Goal: Task Accomplishment & Management: Manage account settings

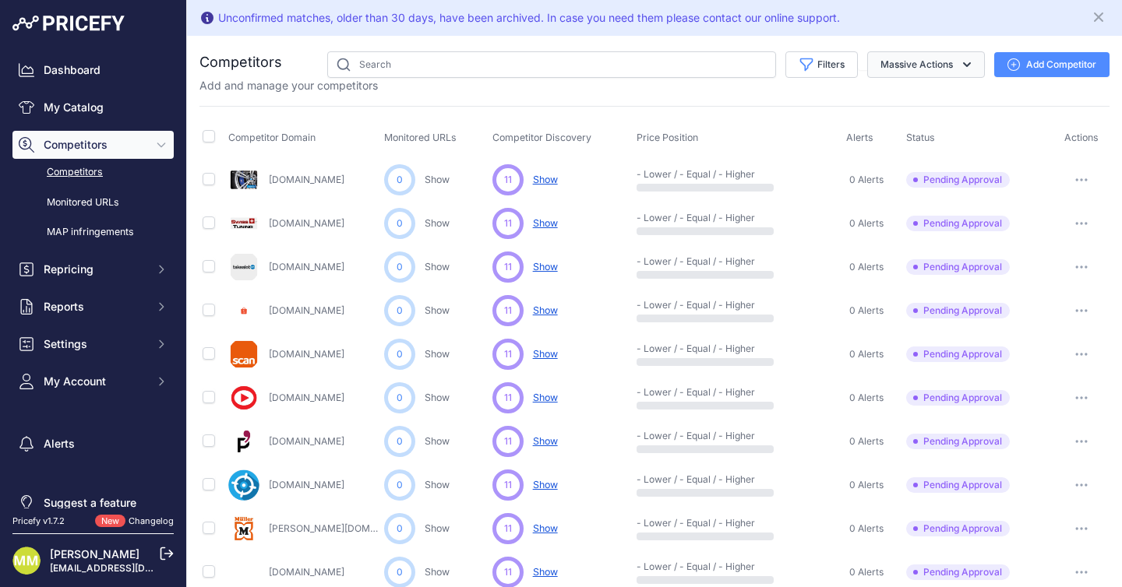
click at [901, 59] on button "Massive Actions" at bounding box center [926, 64] width 118 height 26
click at [739, 86] on div "Add and manage your competitors" at bounding box center [654, 86] width 910 height 16
click at [111, 196] on link "Monitored URLs" at bounding box center [92, 202] width 161 height 27
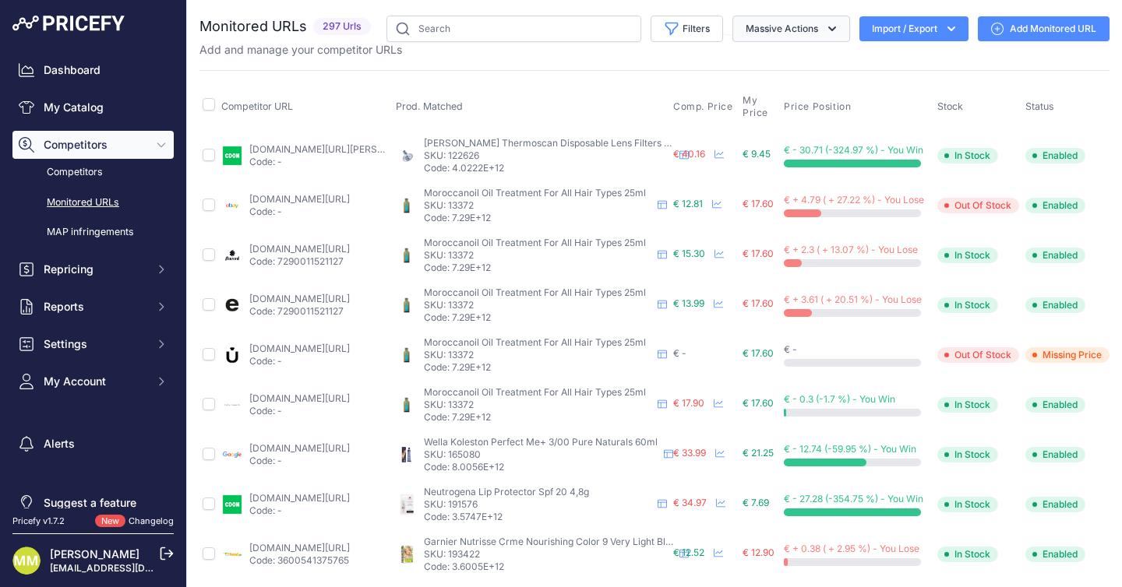
click at [790, 36] on button "Massive Actions" at bounding box center [791, 29] width 118 height 26
click at [672, 65] on div "Monitored URLs 297 Urls None" at bounding box center [654, 596] width 910 height 1161
click at [943, 26] on icon "button" at bounding box center [951, 29] width 16 height 16
click at [890, 93] on div "Export" at bounding box center [912, 90] width 125 height 28
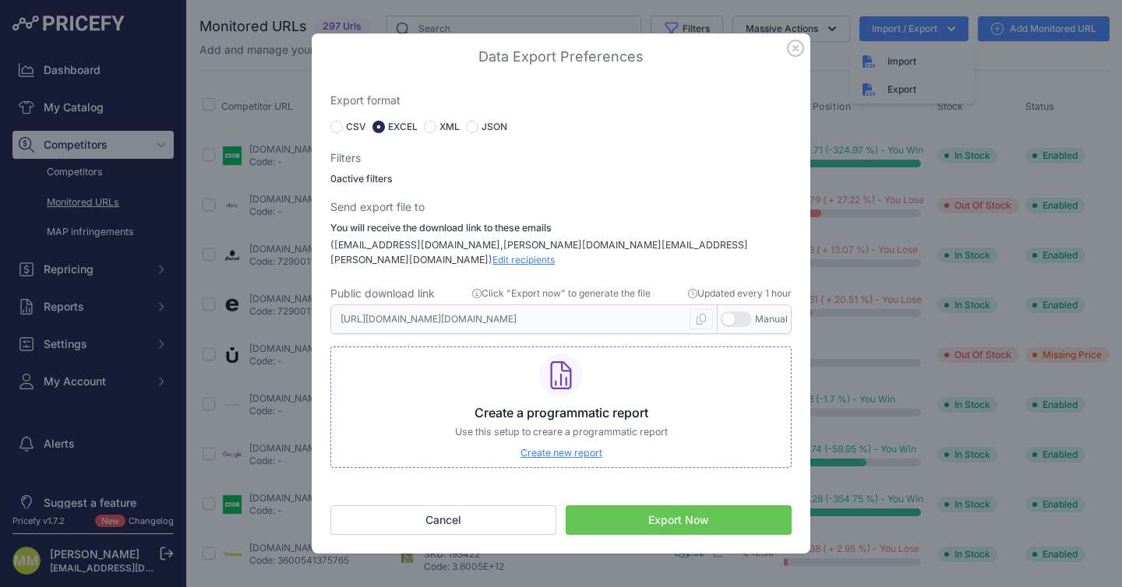
click at [678, 508] on button "Export Now" at bounding box center [679, 521] width 226 height 30
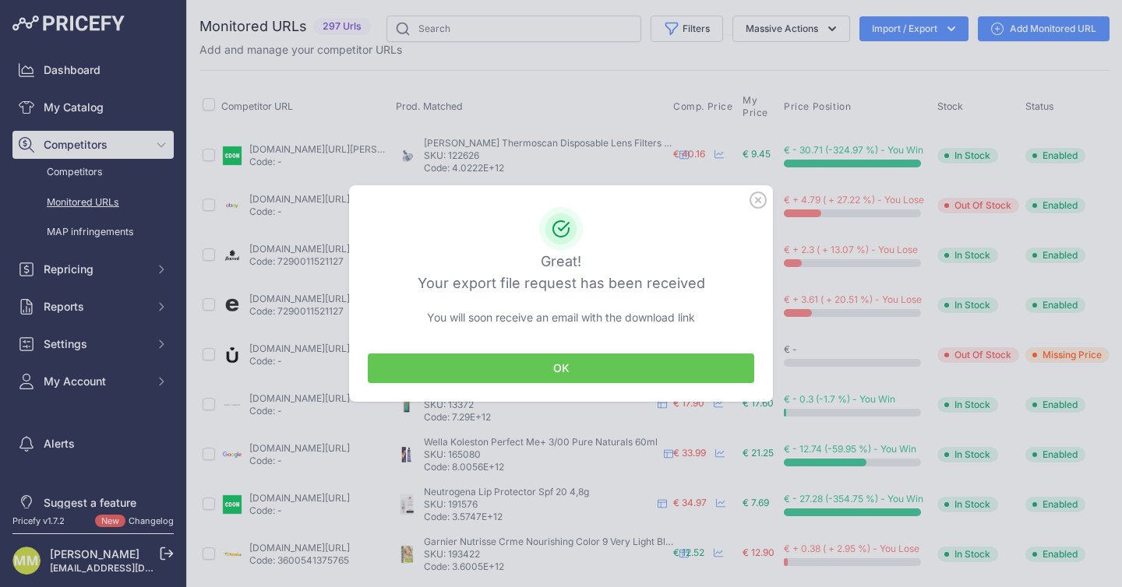
click at [573, 365] on button "OK" at bounding box center [561, 369] width 386 height 30
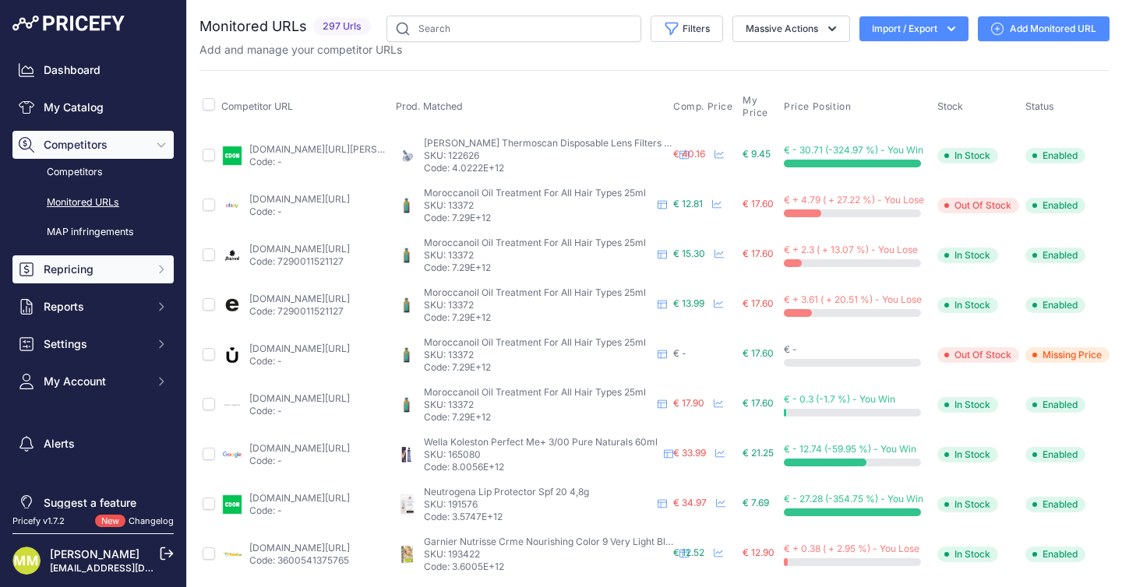
click at [71, 269] on span "Repricing" at bounding box center [95, 270] width 102 height 16
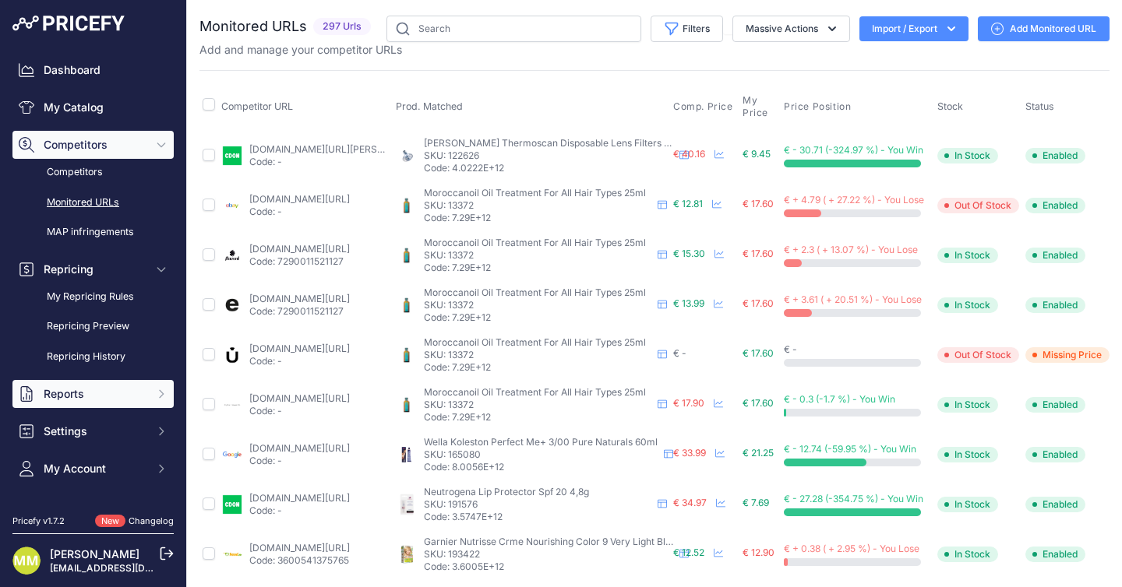
click at [83, 393] on span "Reports" at bounding box center [95, 394] width 102 height 16
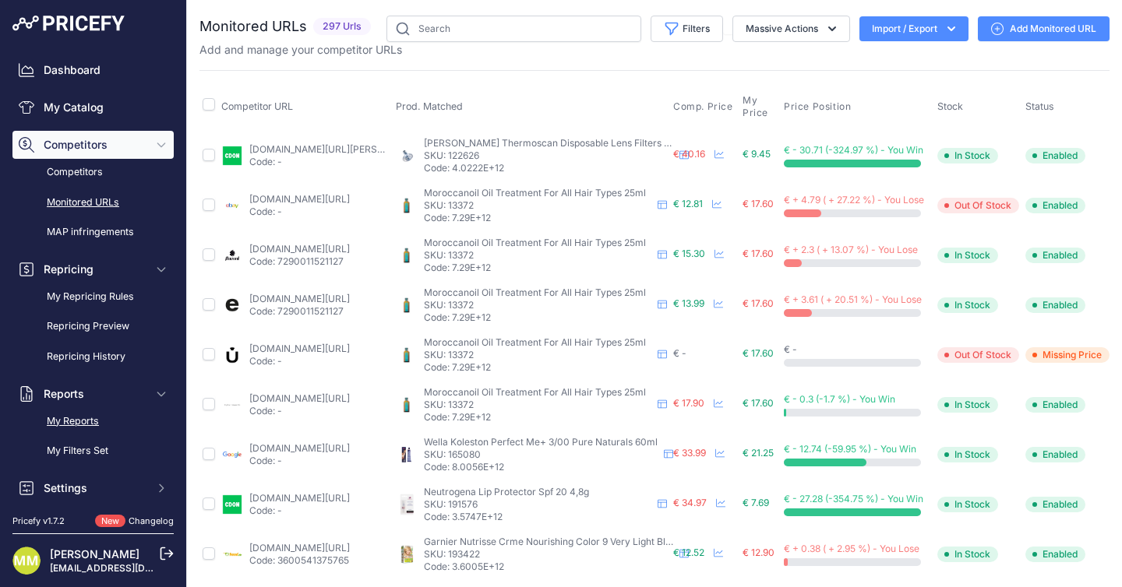
click at [90, 420] on link "My Reports" at bounding box center [92, 421] width 161 height 27
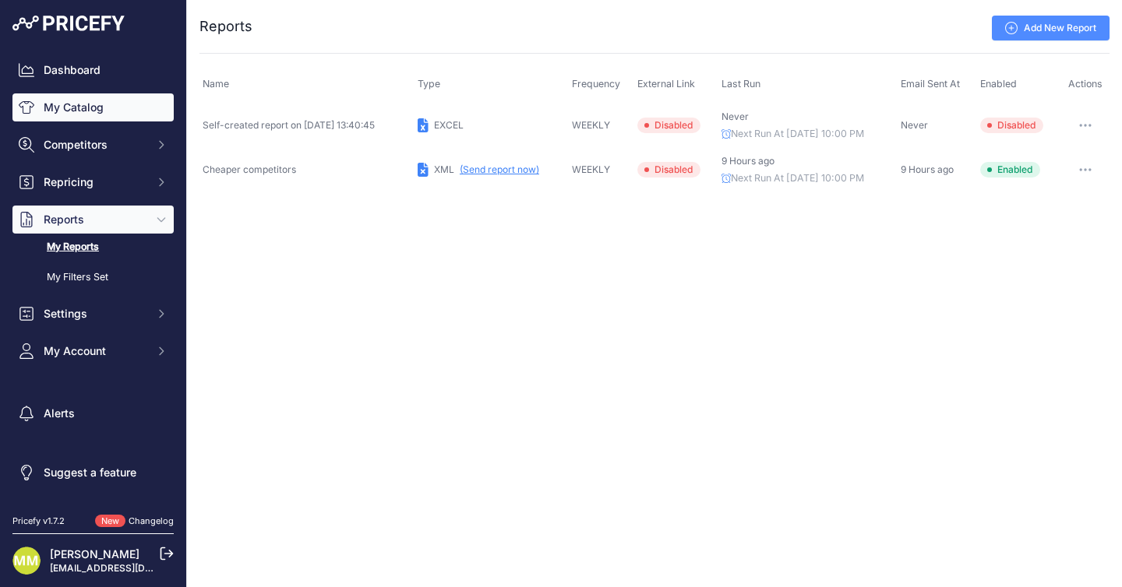
click at [109, 113] on link "My Catalog" at bounding box center [92, 107] width 161 height 28
click at [80, 109] on link "My Catalog" at bounding box center [92, 107] width 161 height 28
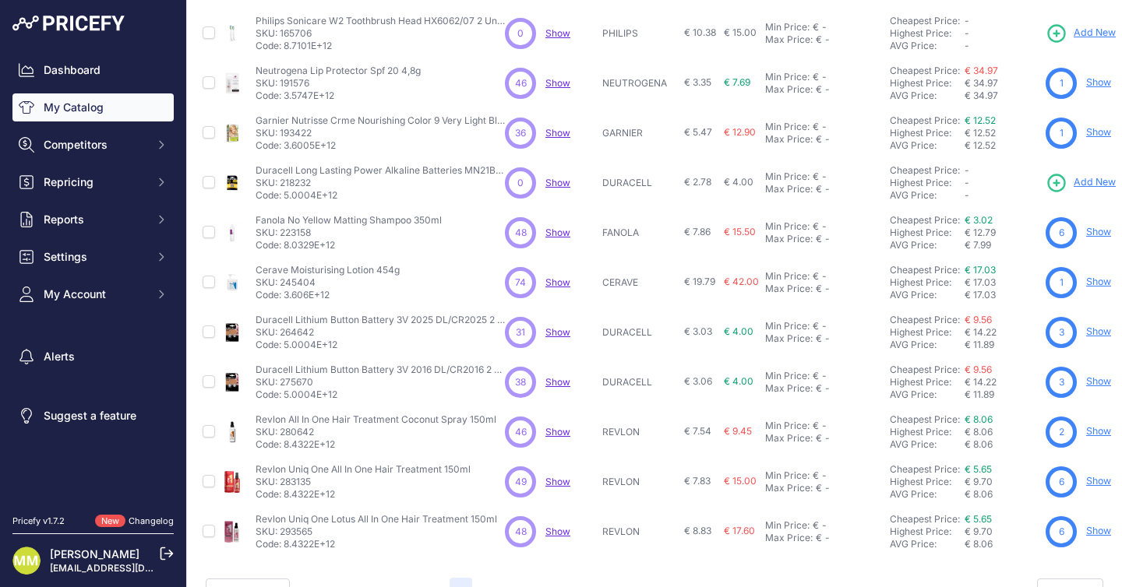
scroll to position [347, 0]
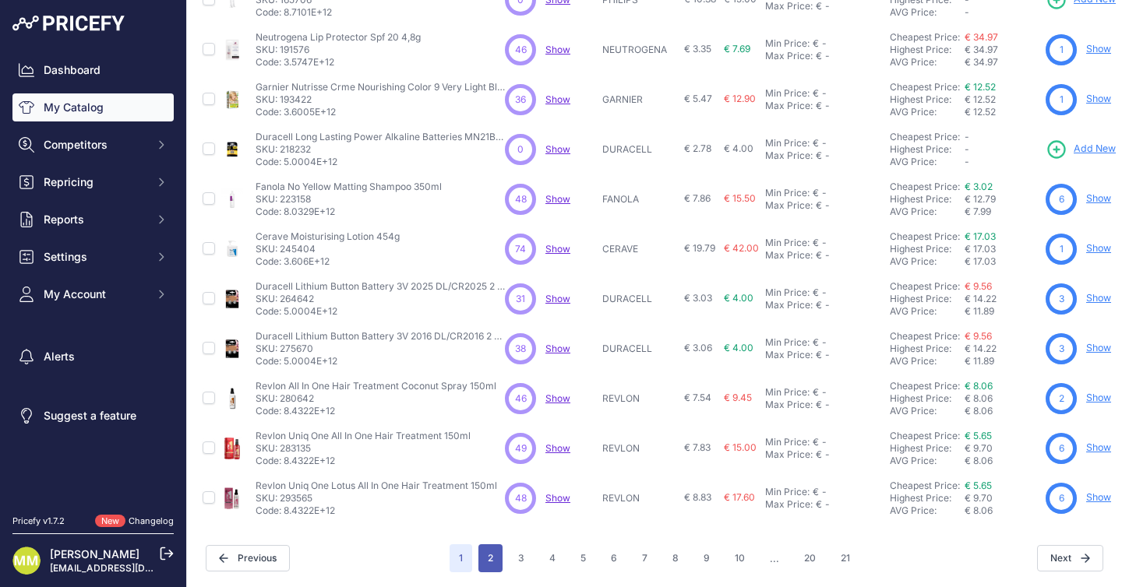
click at [494, 553] on button "2" at bounding box center [490, 558] width 24 height 28
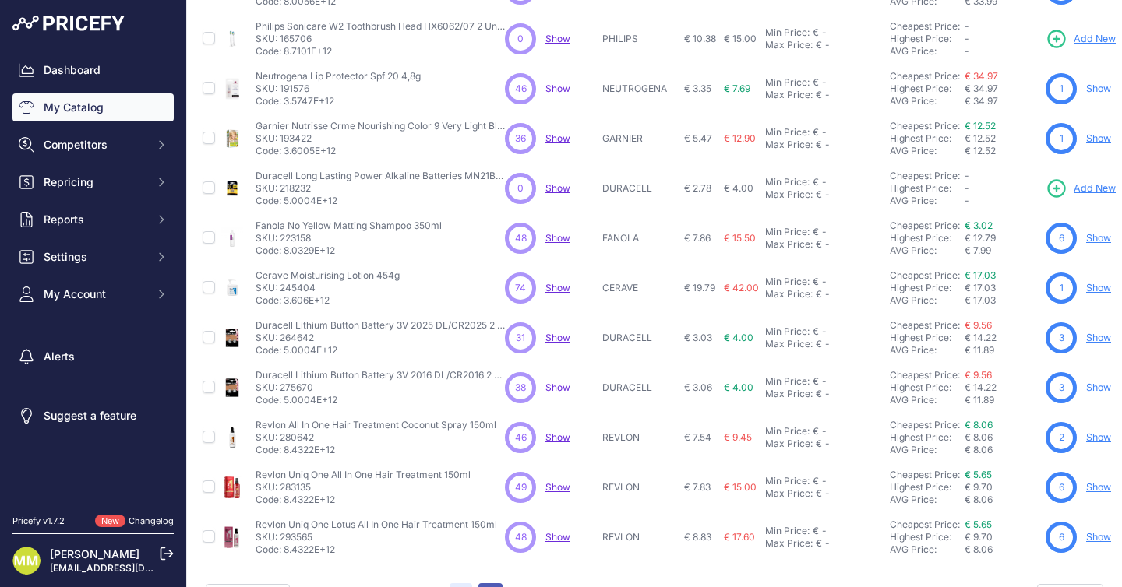
scroll to position [386, 0]
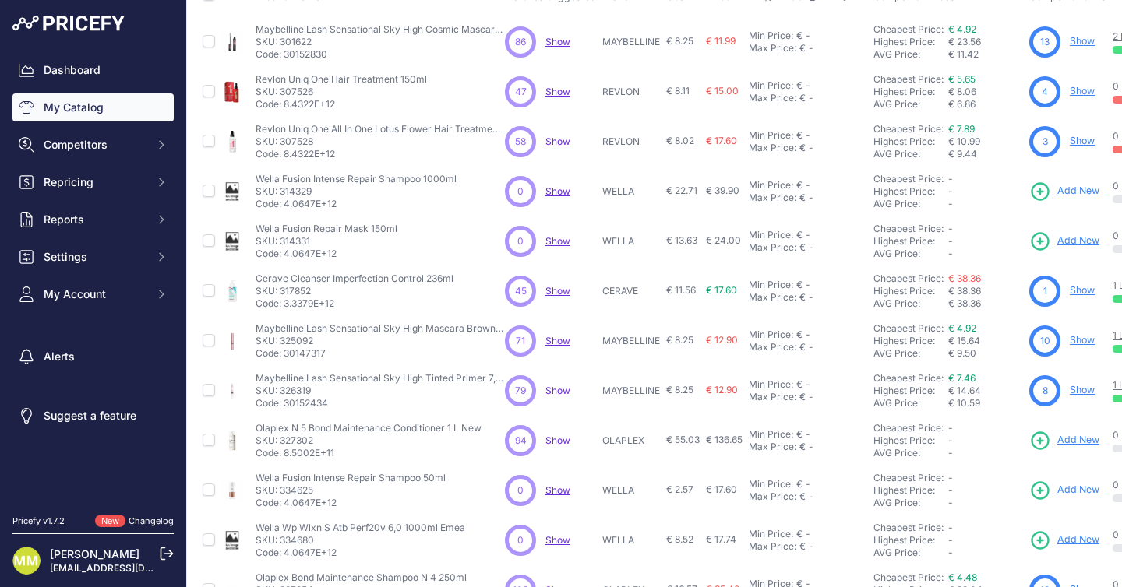
scroll to position [347, 0]
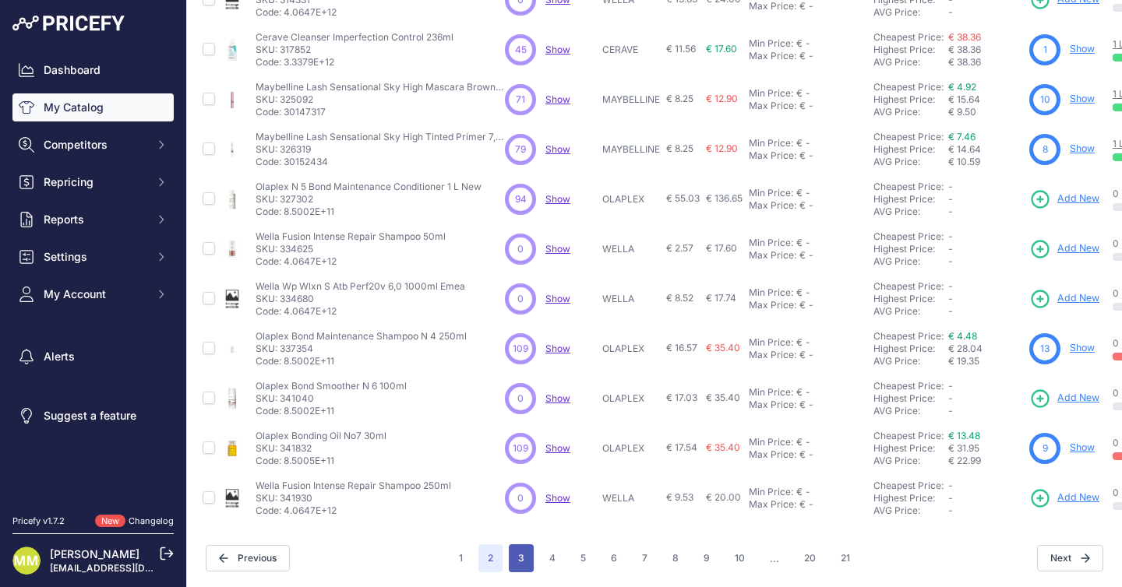
click at [520, 559] on button "3" at bounding box center [521, 558] width 25 height 28
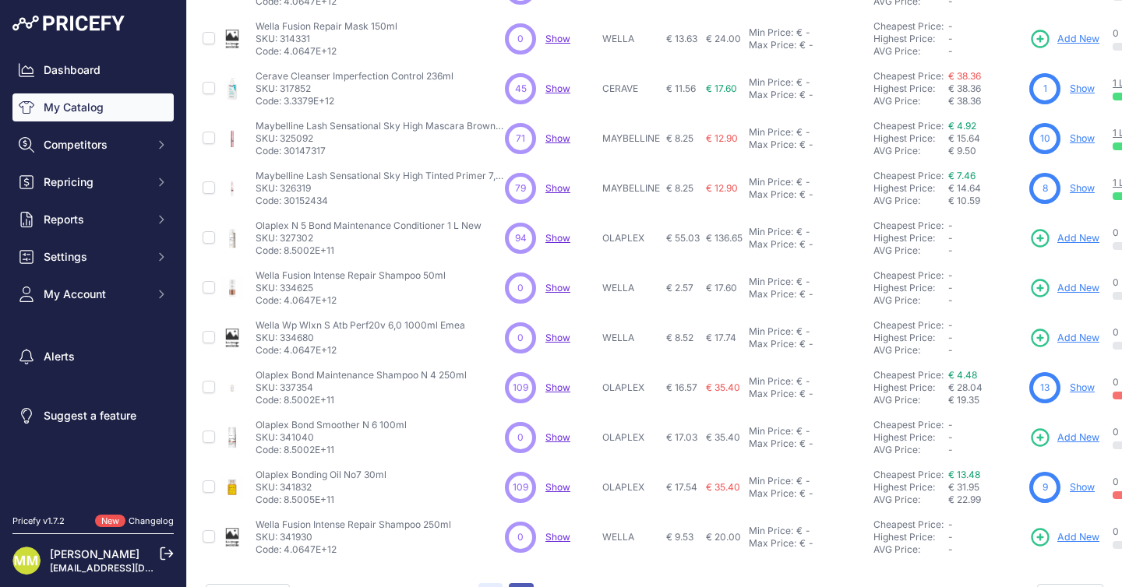
scroll to position [386, 0]
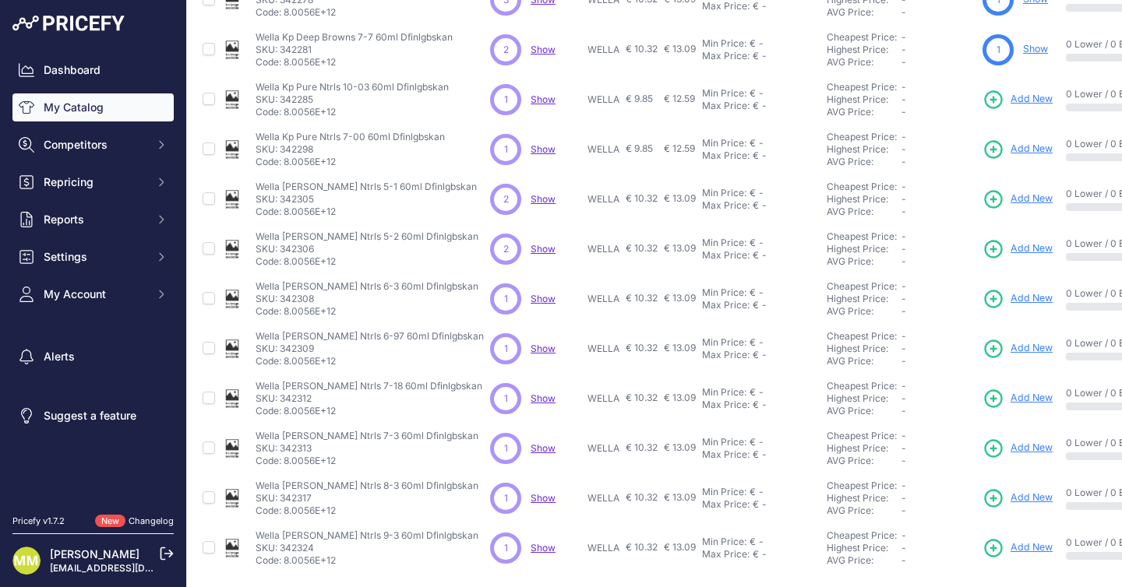
scroll to position [347, 0]
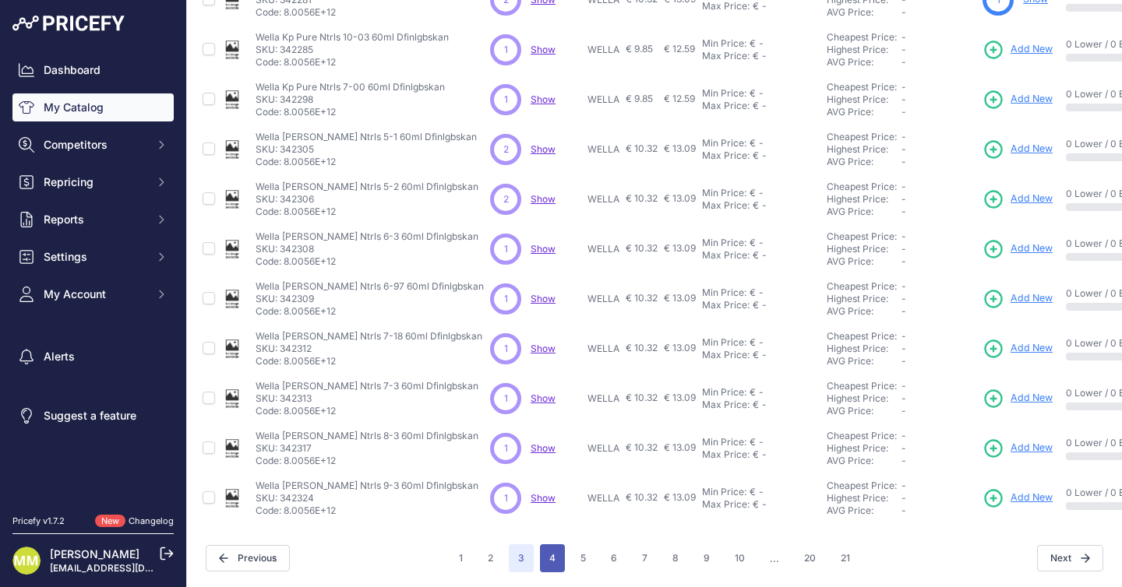
click at [548, 556] on button "4" at bounding box center [552, 558] width 25 height 28
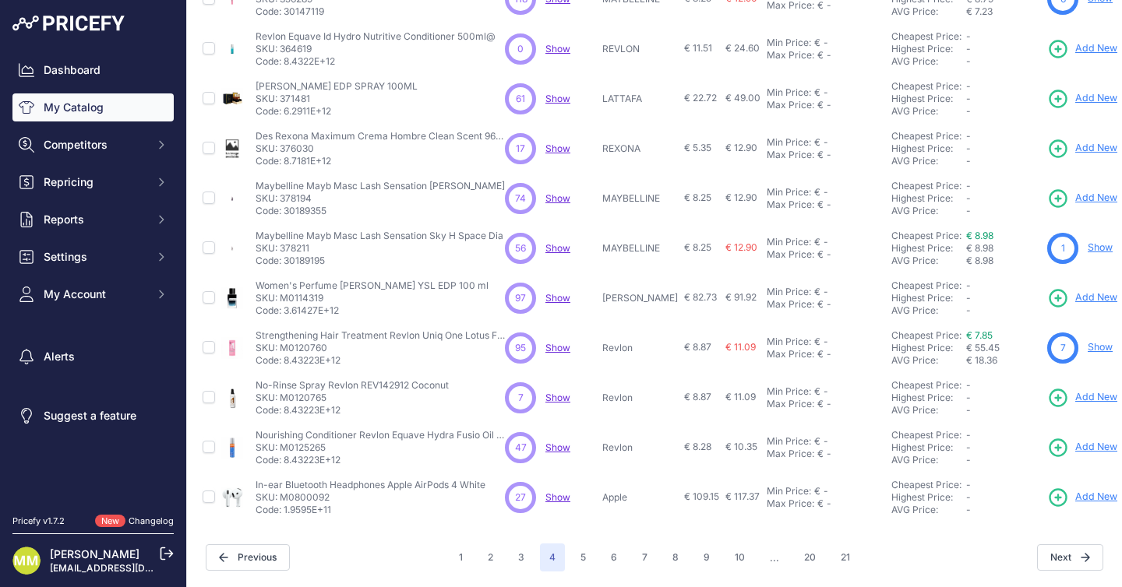
scroll to position [347, 0]
click at [458, 560] on button "1" at bounding box center [460, 558] width 23 height 28
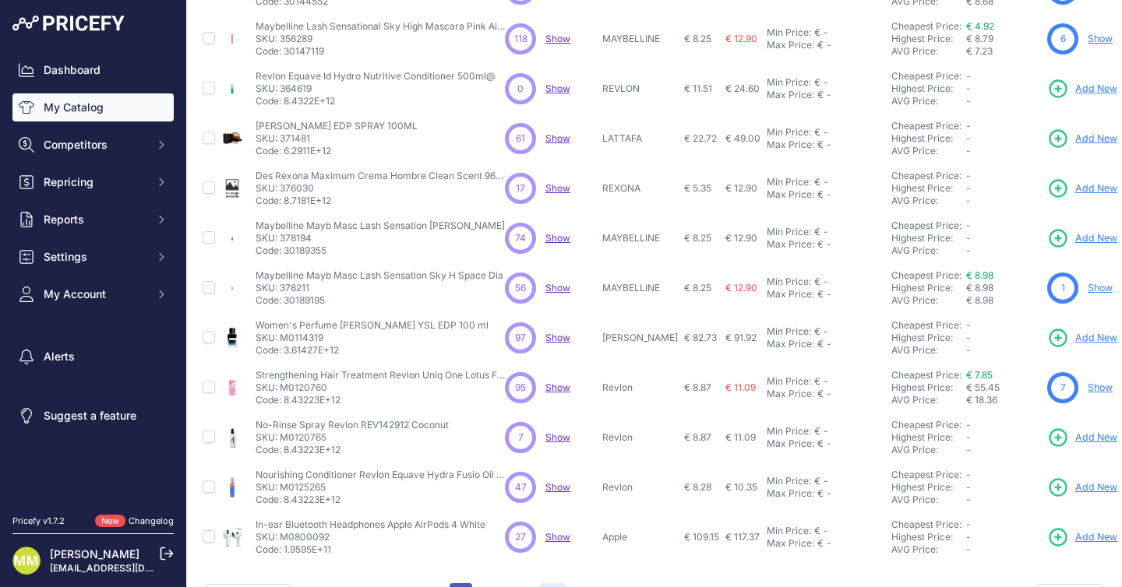
scroll to position [386, 0]
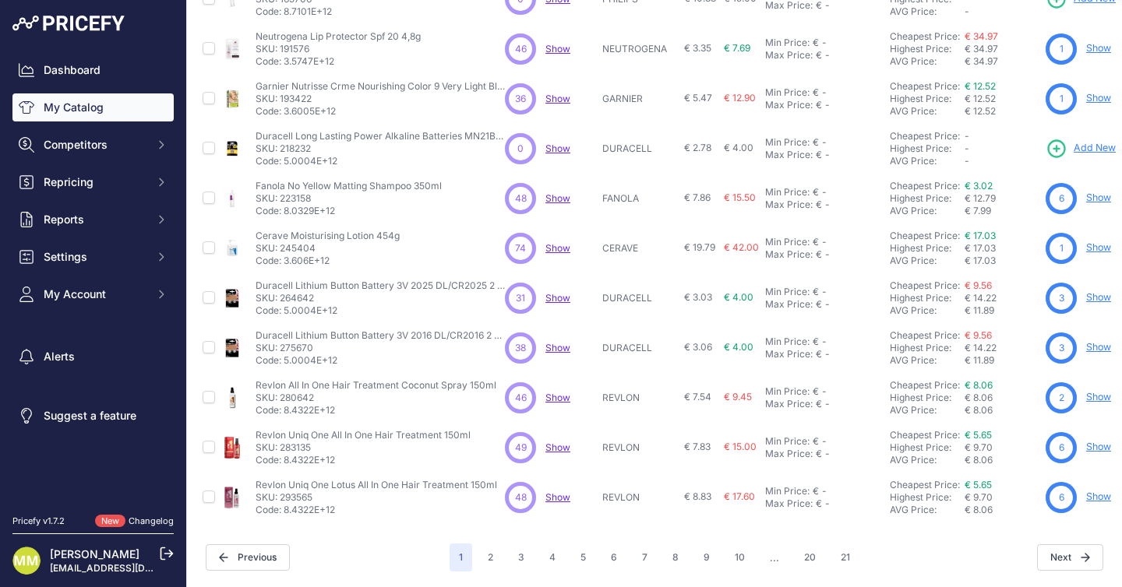
scroll to position [347, 0]
click at [89, 147] on span "Competitors" at bounding box center [95, 145] width 102 height 16
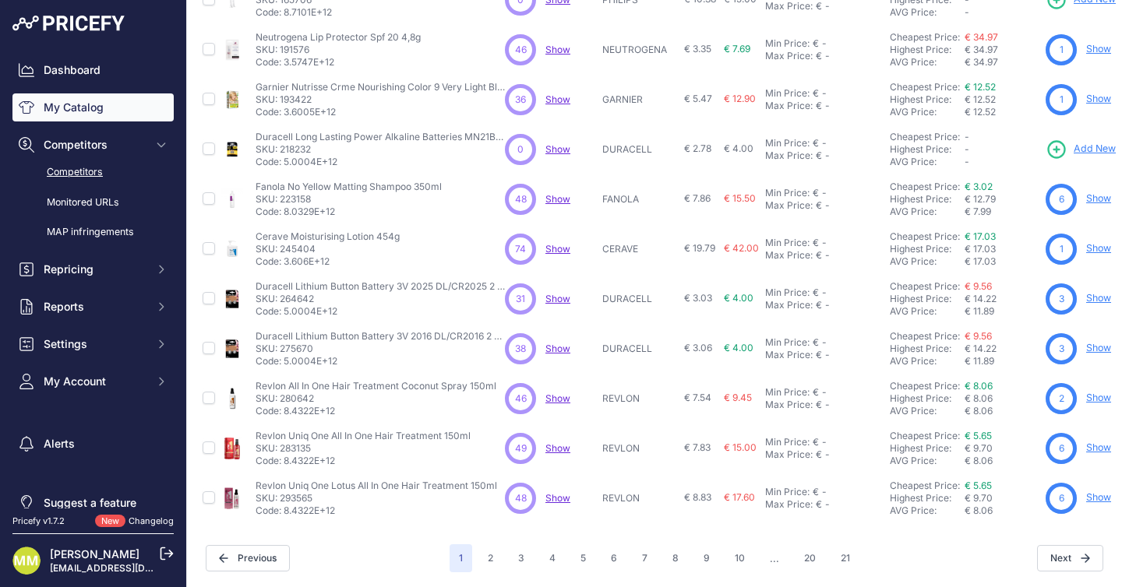
click at [74, 172] on link "Competitors" at bounding box center [92, 172] width 161 height 27
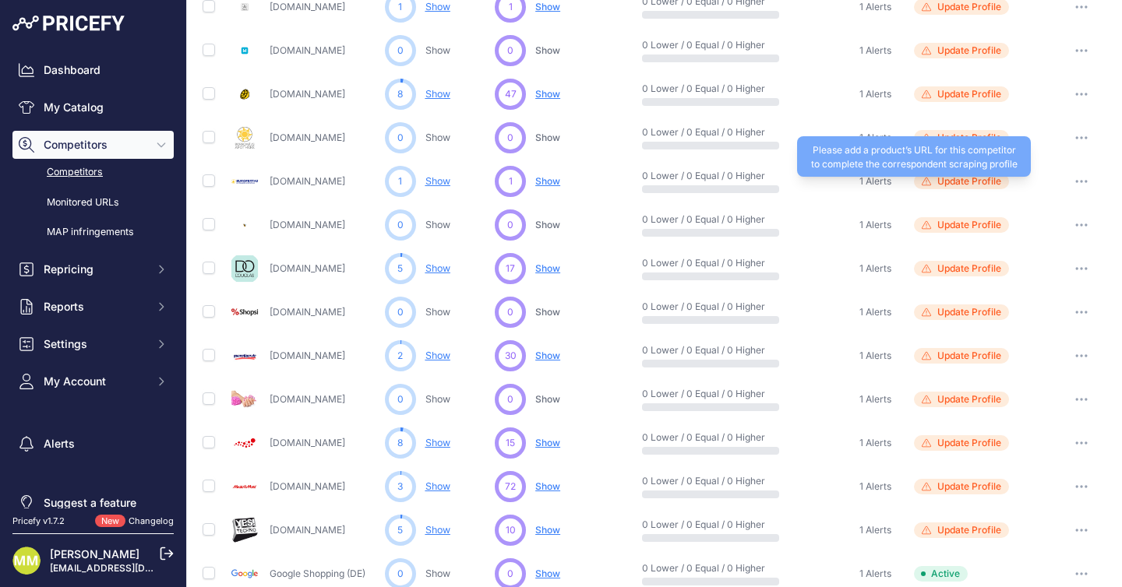
scroll to position [725, 0]
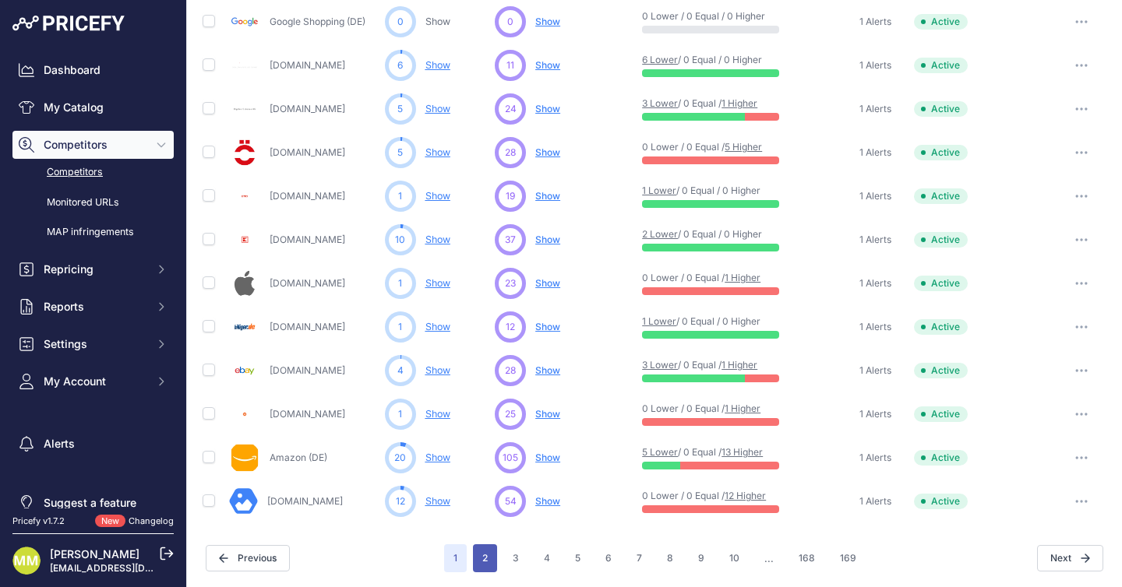
click at [485, 555] on button "2" at bounding box center [485, 558] width 24 height 28
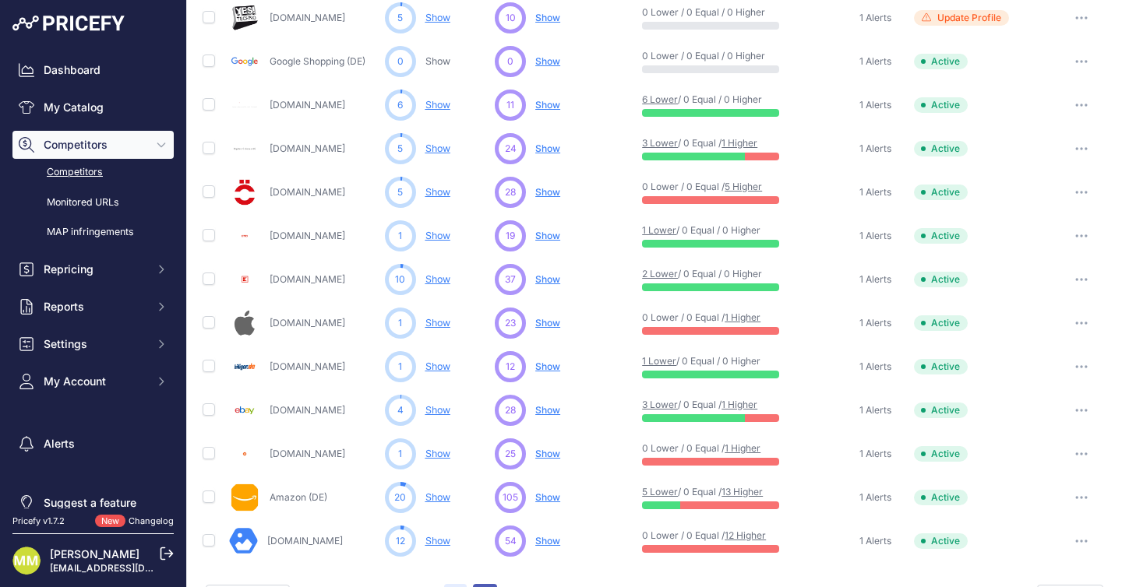
scroll to position [764, 0]
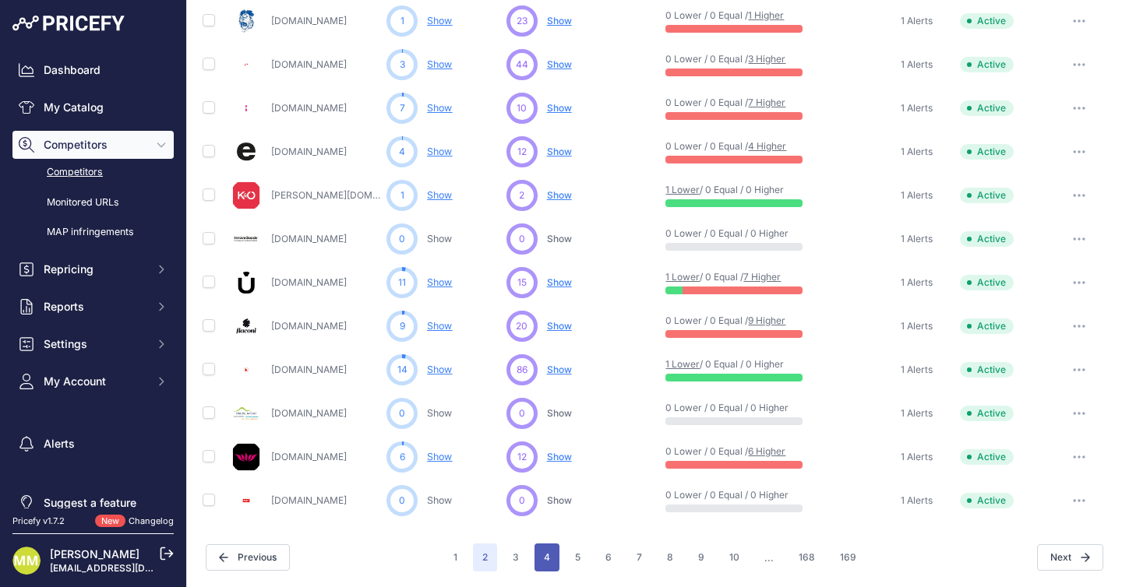
scroll to position [724, 0]
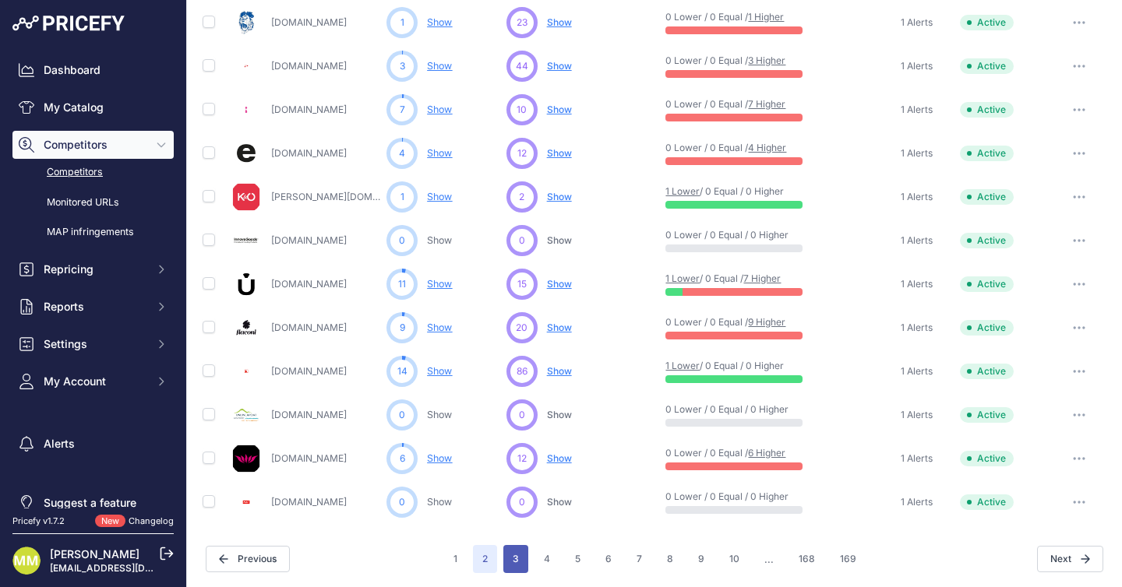
click at [514, 559] on button "3" at bounding box center [515, 559] width 25 height 28
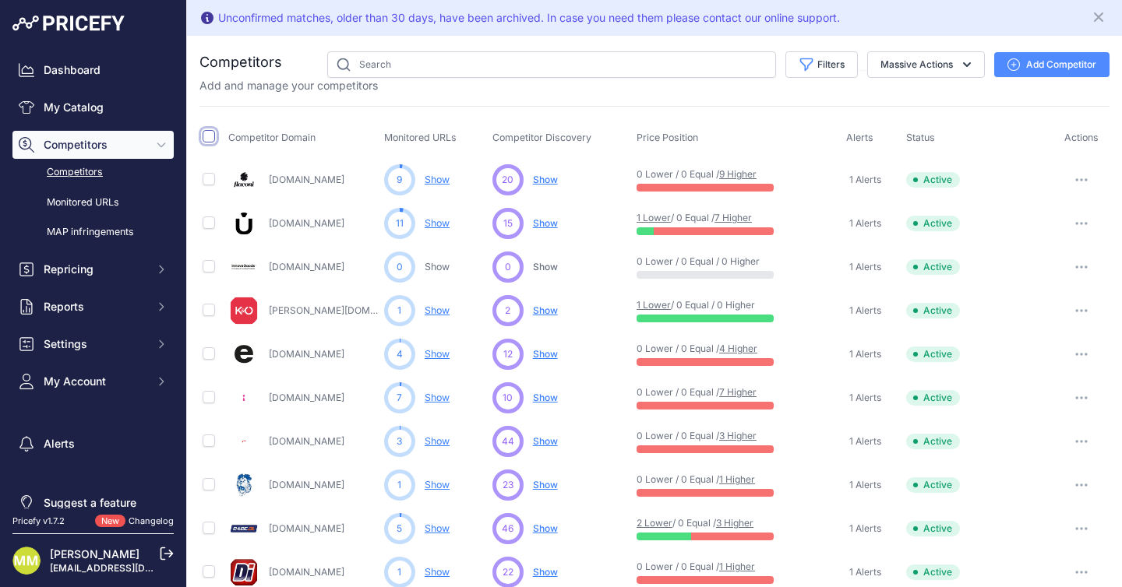
click at [210, 134] on input "checkbox" at bounding box center [209, 136] width 12 height 12
checkbox input "true"
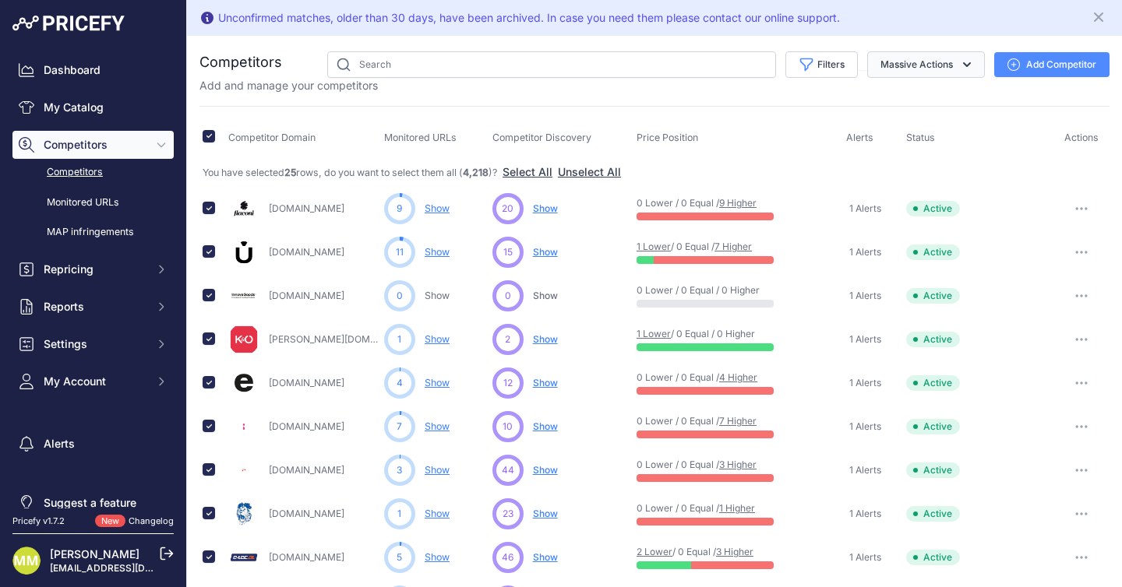
click at [947, 61] on button "Massive Actions" at bounding box center [926, 64] width 118 height 26
click at [534, 172] on button "Select All" at bounding box center [527, 172] width 50 height 16
click at [963, 67] on icon "button" at bounding box center [967, 65] width 16 height 16
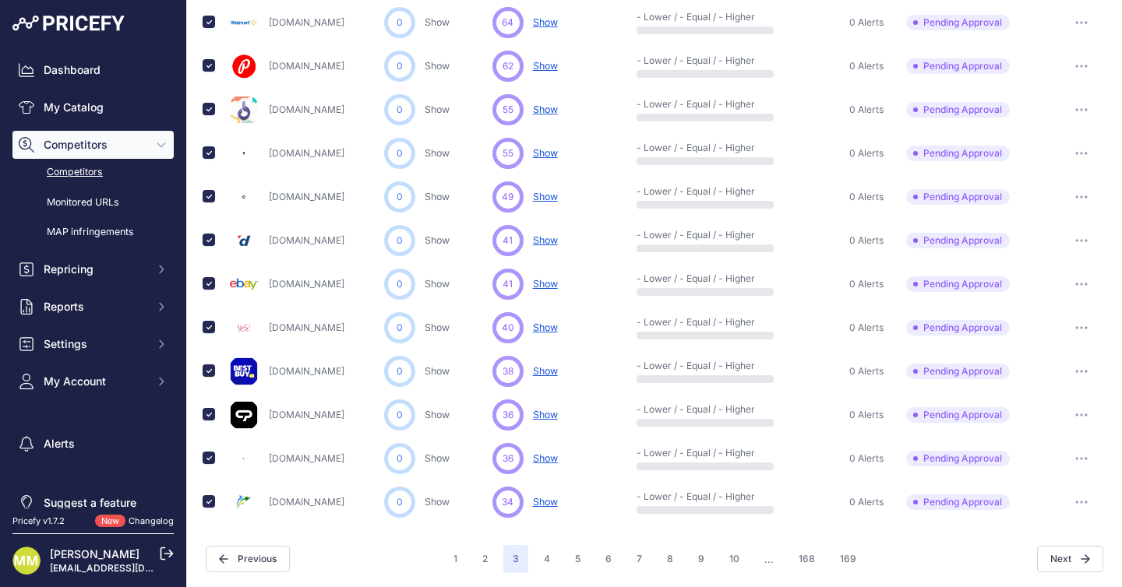
click at [1087, 152] on icon "button" at bounding box center [1081, 153] width 12 height 3
click at [1098, 132] on td "Show Competitor URLs Approve Competitor Exclude Competitor ​ Note: Tip: ​" at bounding box center [1081, 154] width 55 height 44
click at [1079, 454] on button "button" at bounding box center [1081, 459] width 31 height 22
click at [1014, 512] on button "Approve Competitor" at bounding box center [1042, 516] width 128 height 25
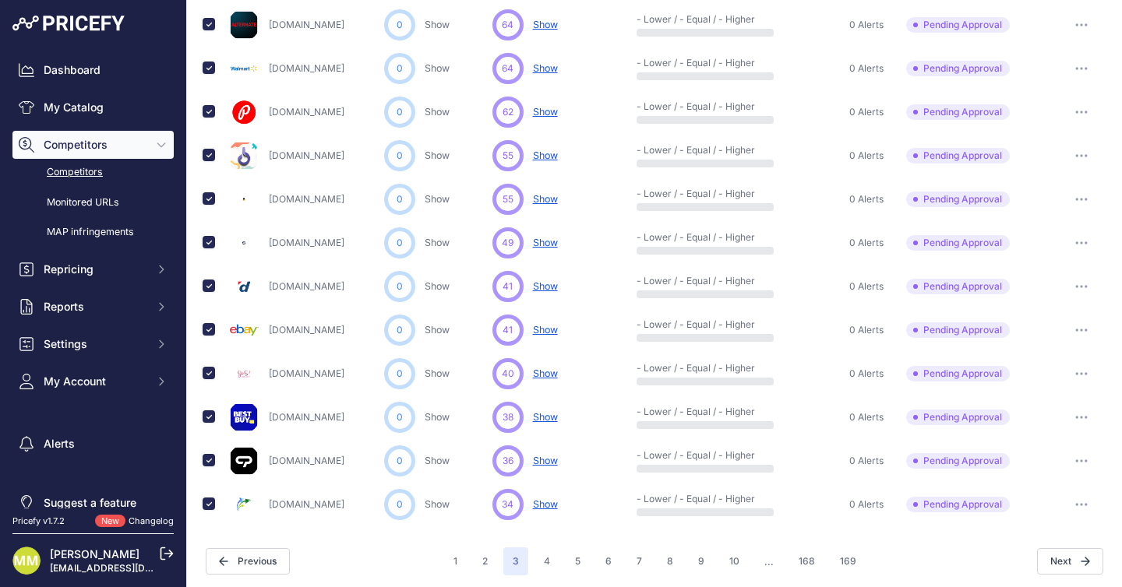
scroll to position [795, 0]
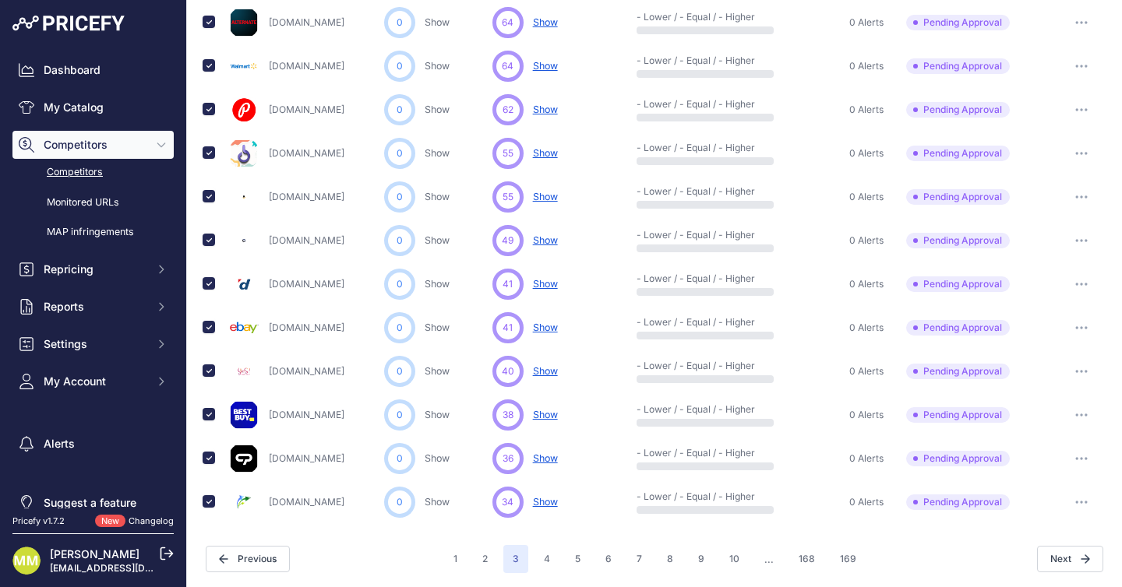
click at [1080, 454] on button "button" at bounding box center [1081, 459] width 31 height 22
click at [1018, 511] on button "Approve Competitor" at bounding box center [1042, 516] width 128 height 25
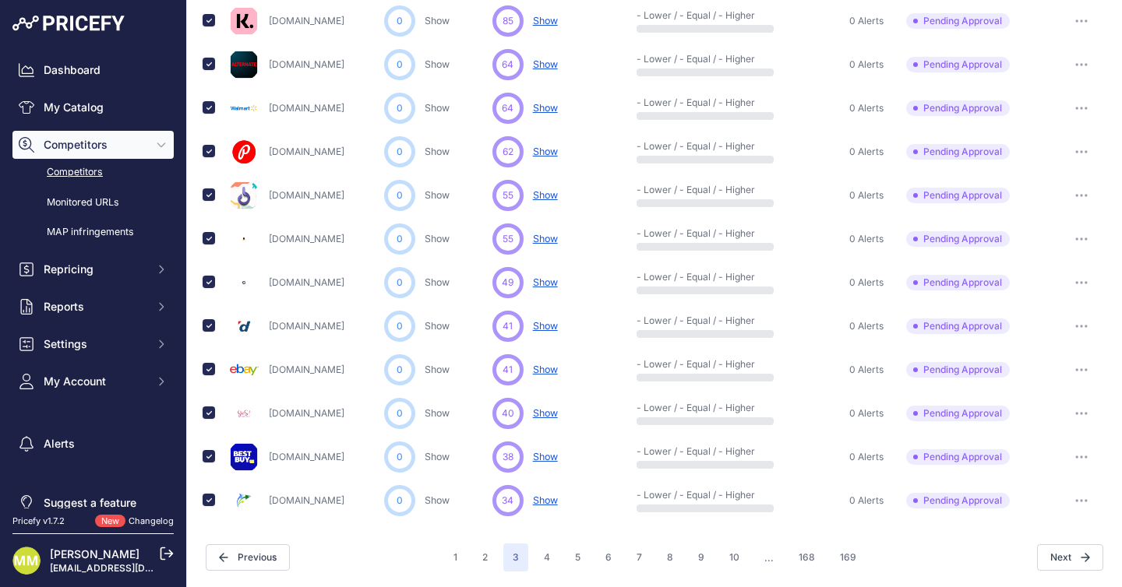
scroll to position [753, 0]
click at [1078, 323] on button "button" at bounding box center [1081, 328] width 31 height 22
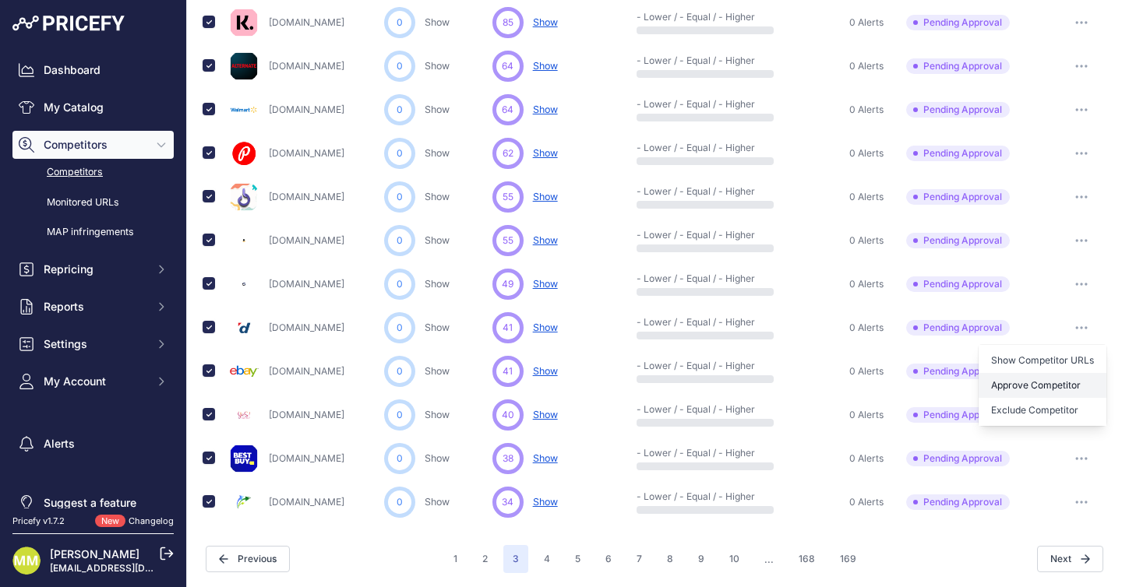
click at [1038, 381] on button "Approve Competitor" at bounding box center [1042, 385] width 128 height 25
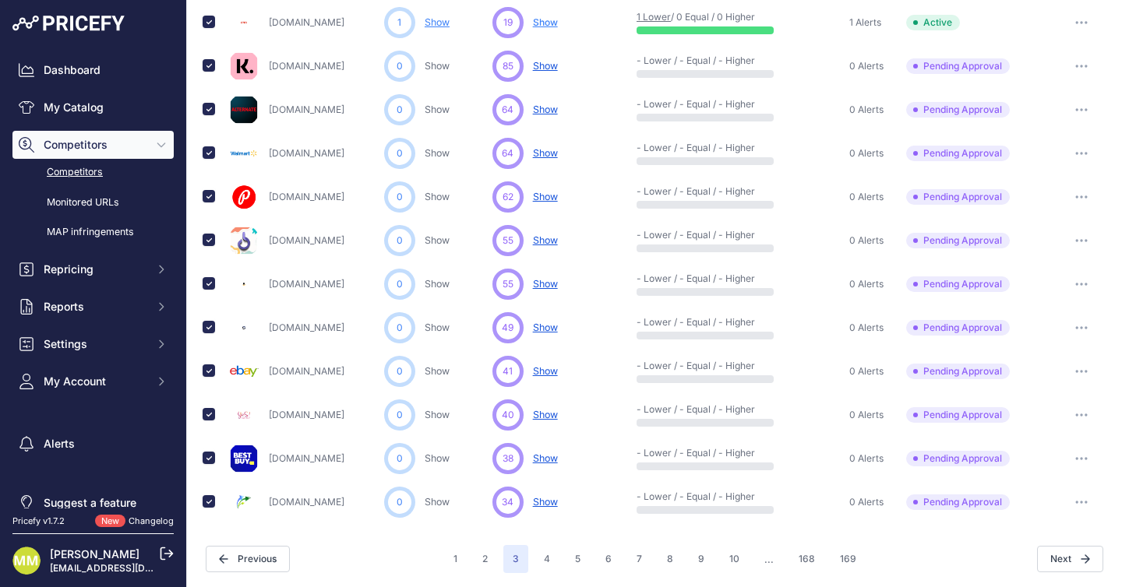
click at [1083, 108] on icon "button" at bounding box center [1081, 109] width 12 height 3
click at [1042, 167] on button "Approve Competitor" at bounding box center [1042, 167] width 128 height 25
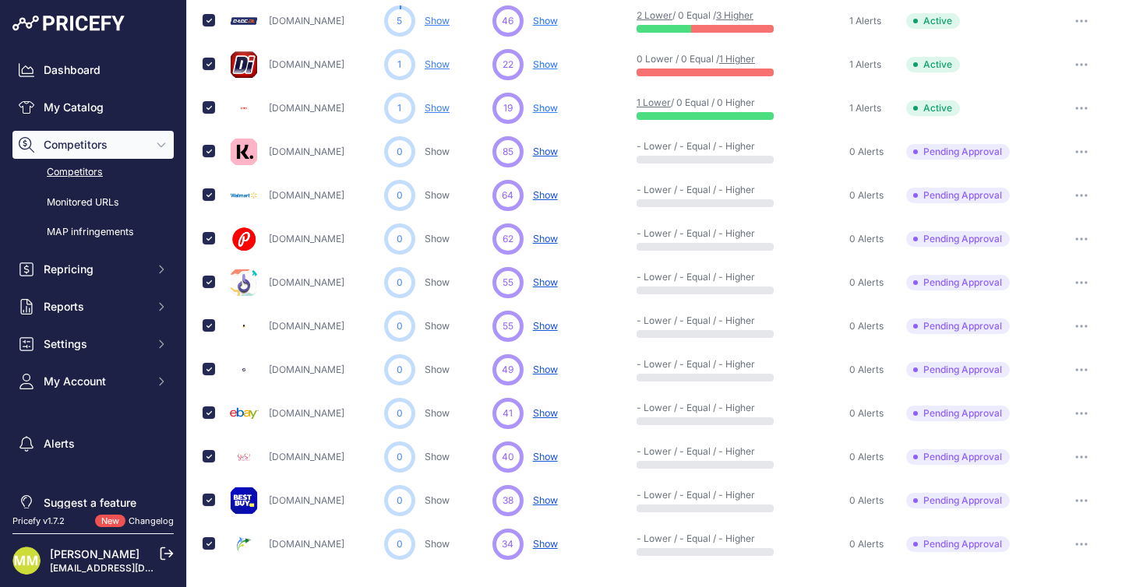
scroll to position [795, 0]
